Goal: Information Seeking & Learning: Find specific fact

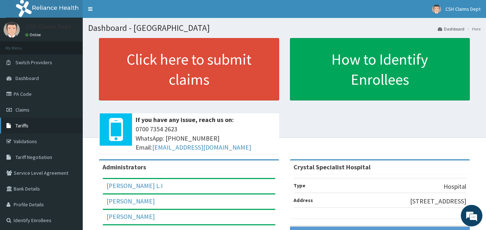
click at [18, 123] on span "Tariffs" at bounding box center [21, 126] width 13 height 6
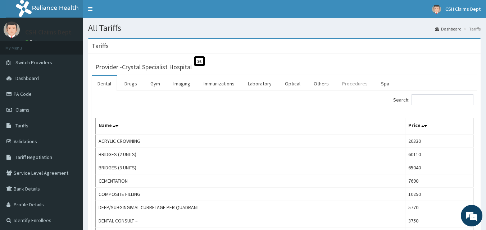
click at [345, 86] on link "Procedures" at bounding box center [354, 83] width 37 height 15
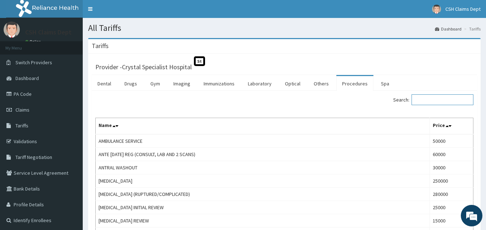
click at [422, 102] on input "Search:" at bounding box center [442, 100] width 62 height 11
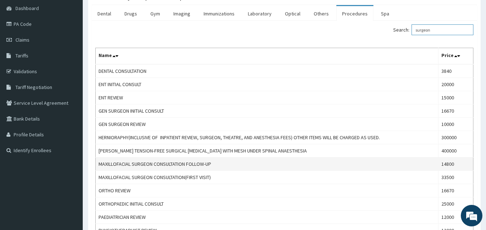
scroll to position [72, 0]
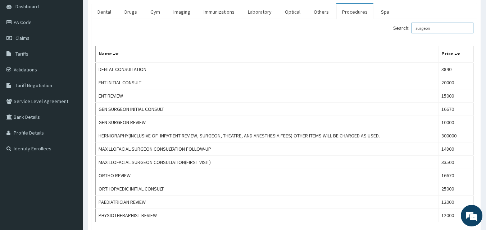
type input "surgeon"
click at [31, 20] on link "PA Code" at bounding box center [41, 22] width 83 height 16
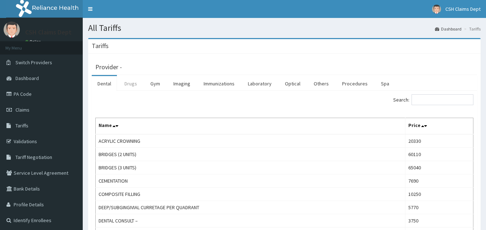
click at [132, 79] on link "Drugs" at bounding box center [131, 83] width 24 height 15
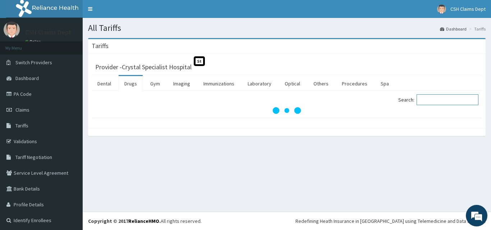
click at [439, 96] on input "Search:" at bounding box center [448, 100] width 62 height 11
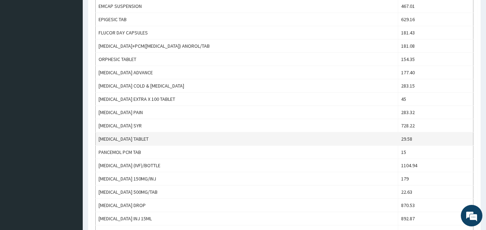
scroll to position [431, 0]
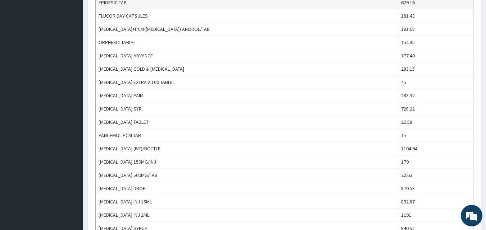
type input "paracet"
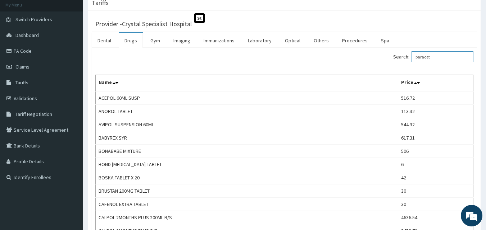
scroll to position [0, 0]
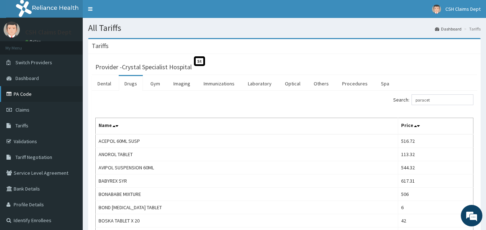
click at [38, 95] on link "PA Code" at bounding box center [41, 94] width 83 height 16
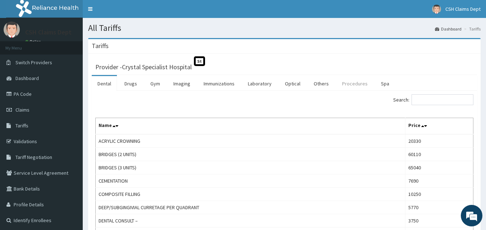
click at [352, 85] on link "Procedures" at bounding box center [354, 83] width 37 height 15
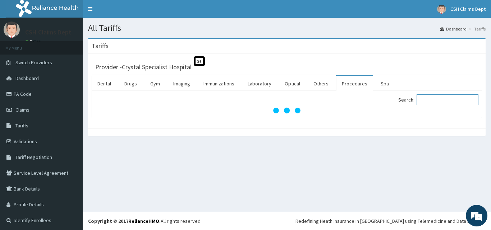
click at [429, 102] on input "Search:" at bounding box center [448, 100] width 62 height 11
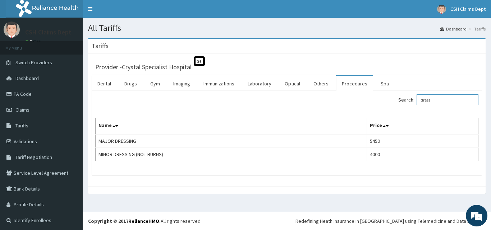
type input "dress"
